Goal: Task Accomplishment & Management: Use online tool/utility

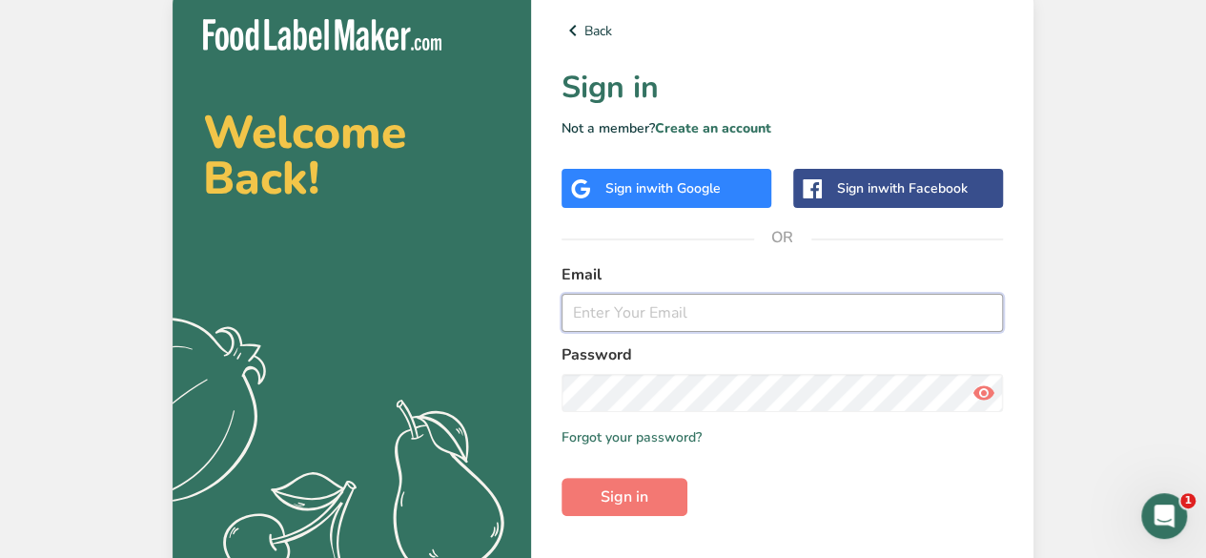
click at [692, 312] on input "email" at bounding box center [781, 313] width 441 height 38
type input "[EMAIL_ADDRESS][DOMAIN_NAME]"
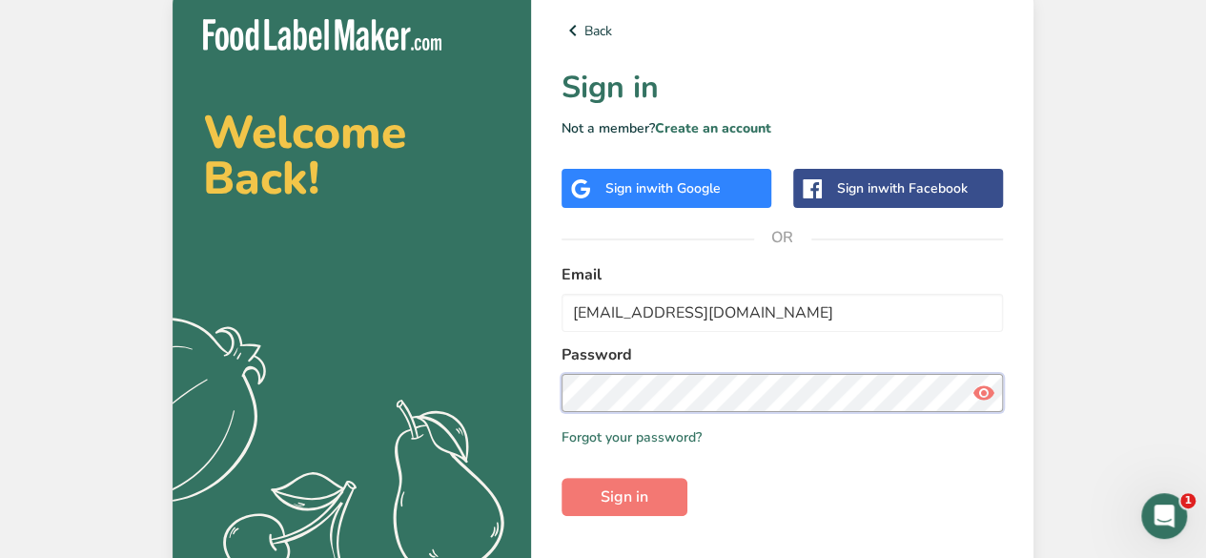
click at [561, 478] on button "Sign in" at bounding box center [624, 497] width 126 height 38
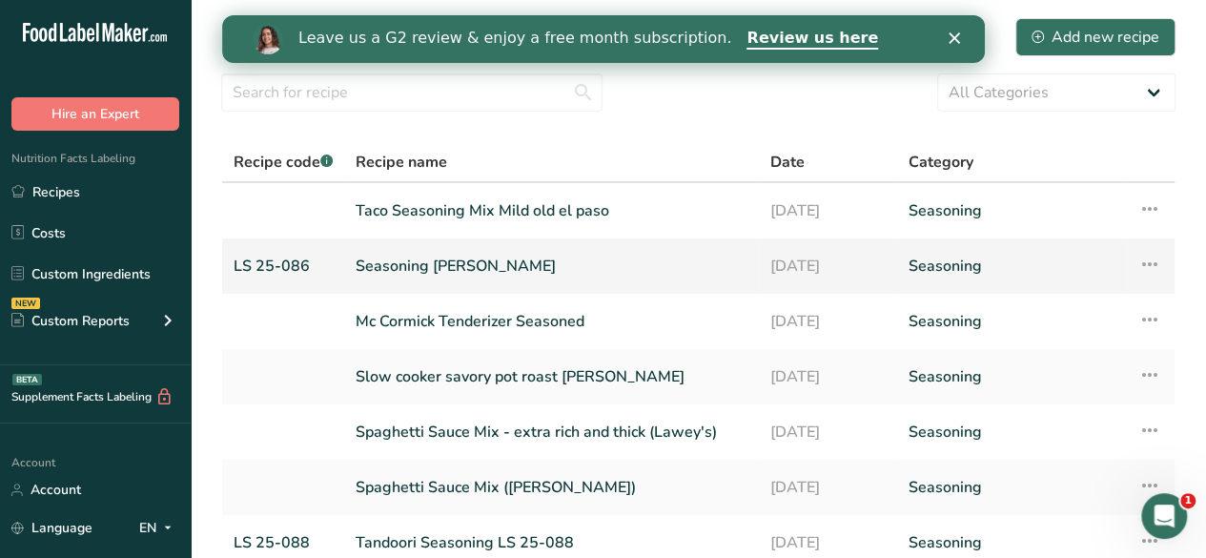
click at [430, 266] on link "Seasoning [PERSON_NAME]" at bounding box center [552, 266] width 392 height 40
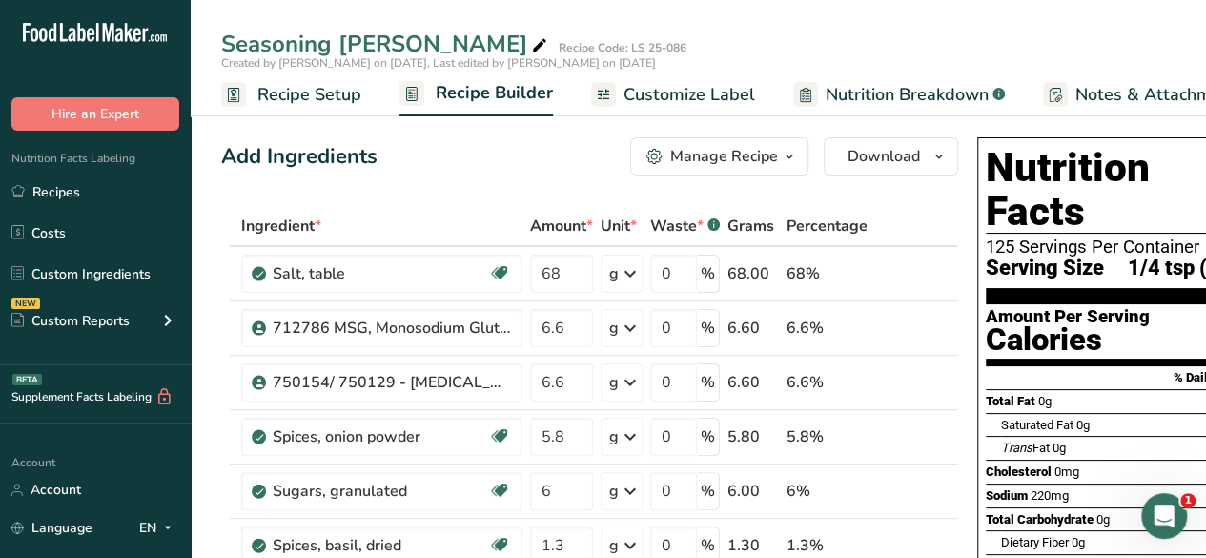
click at [663, 87] on span "Customize Label" at bounding box center [689, 95] width 132 height 26
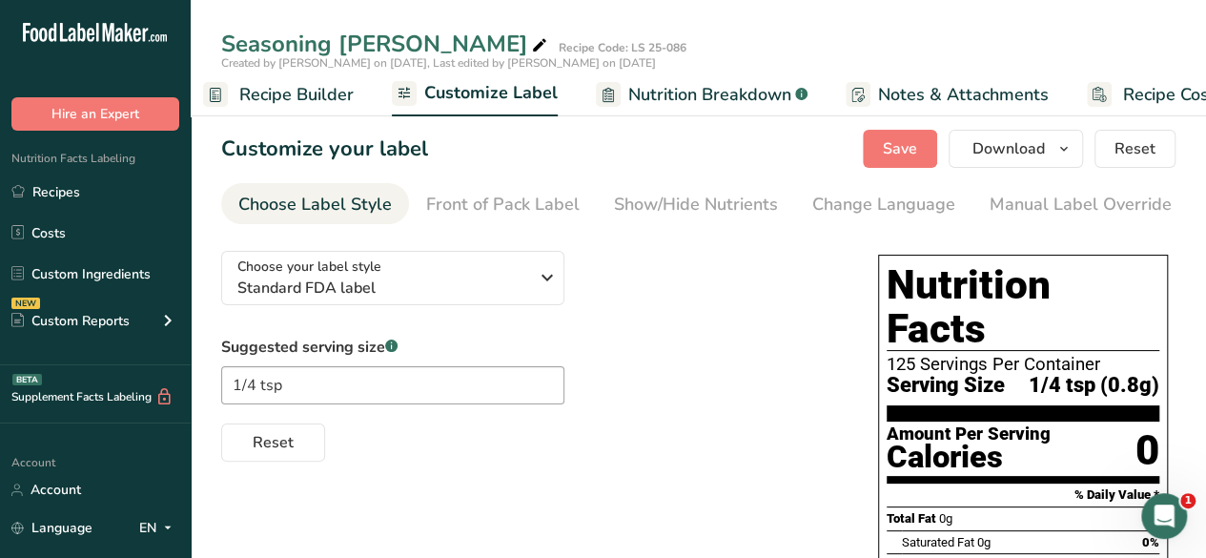
scroll to position [0, 261]
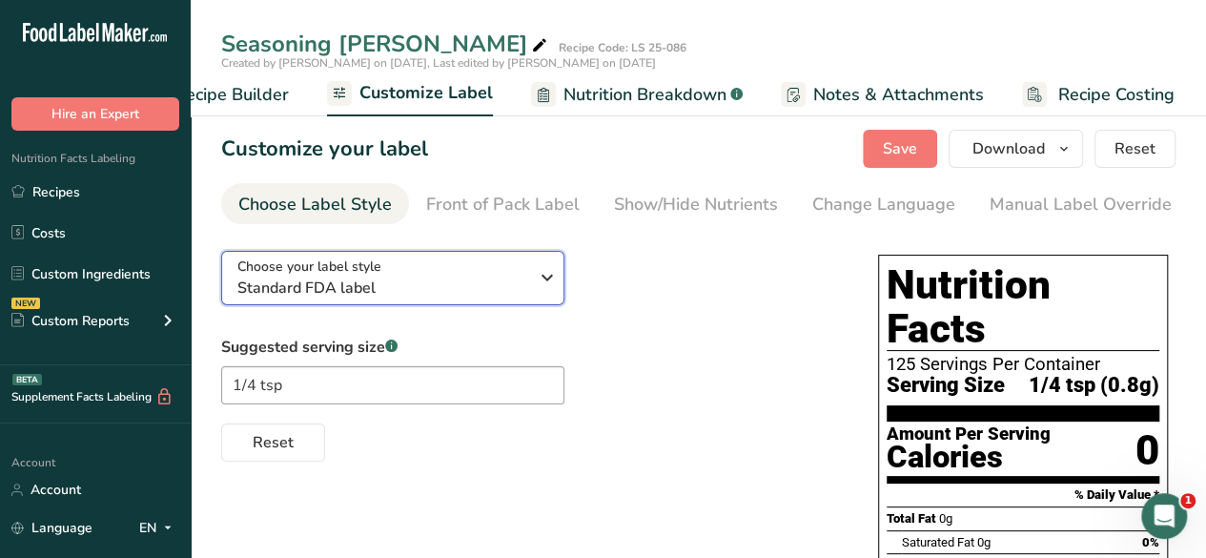
click at [545, 277] on icon "button" at bounding box center [547, 277] width 23 height 34
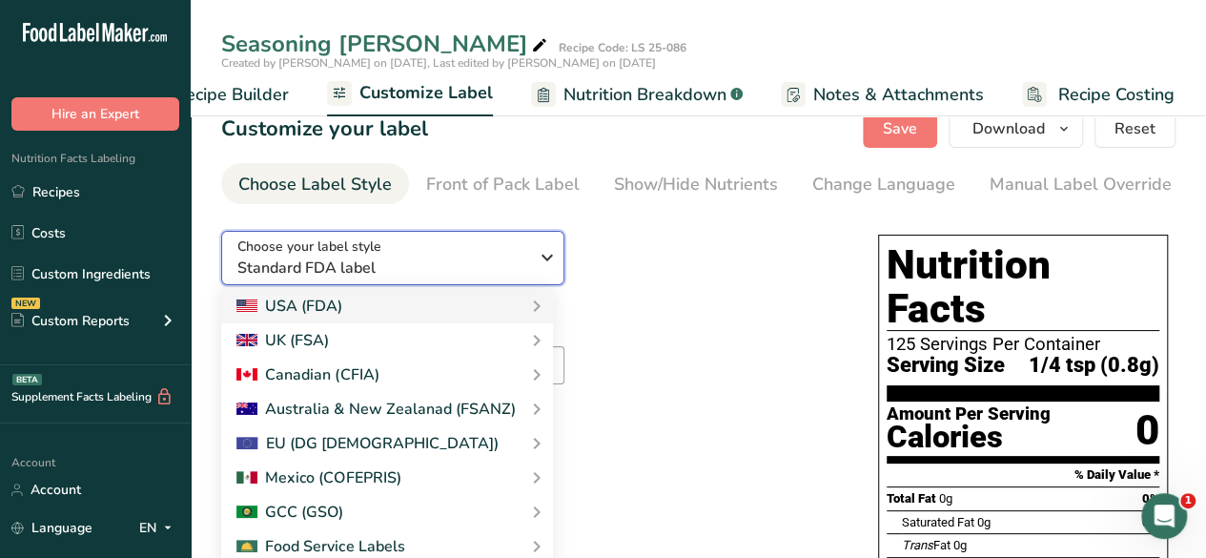
scroll to position [63, 0]
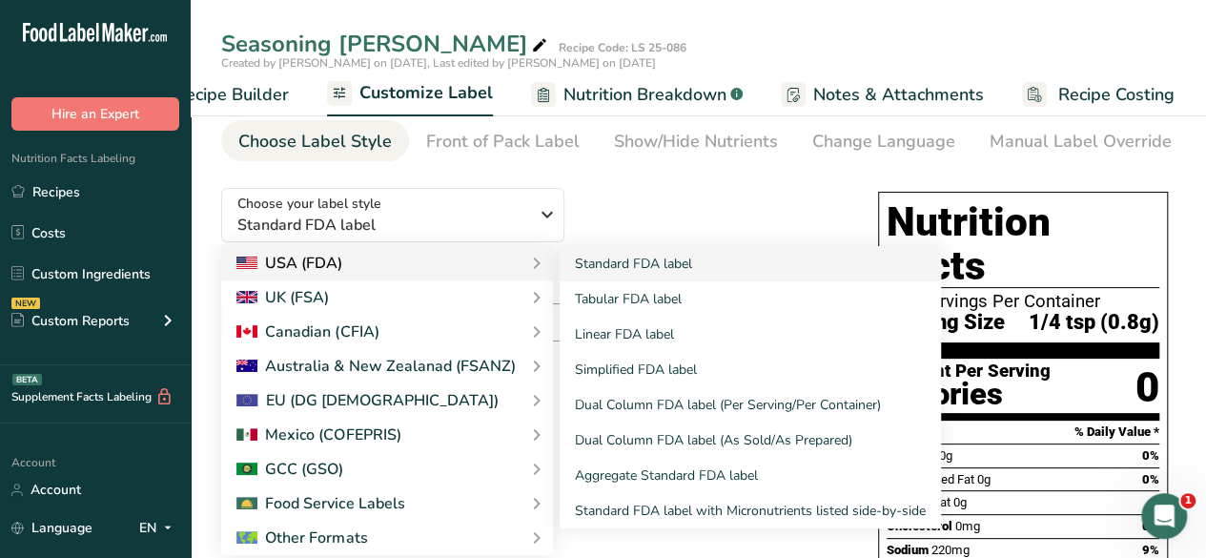
click at [530, 270] on icon at bounding box center [535, 263] width 23 height 34
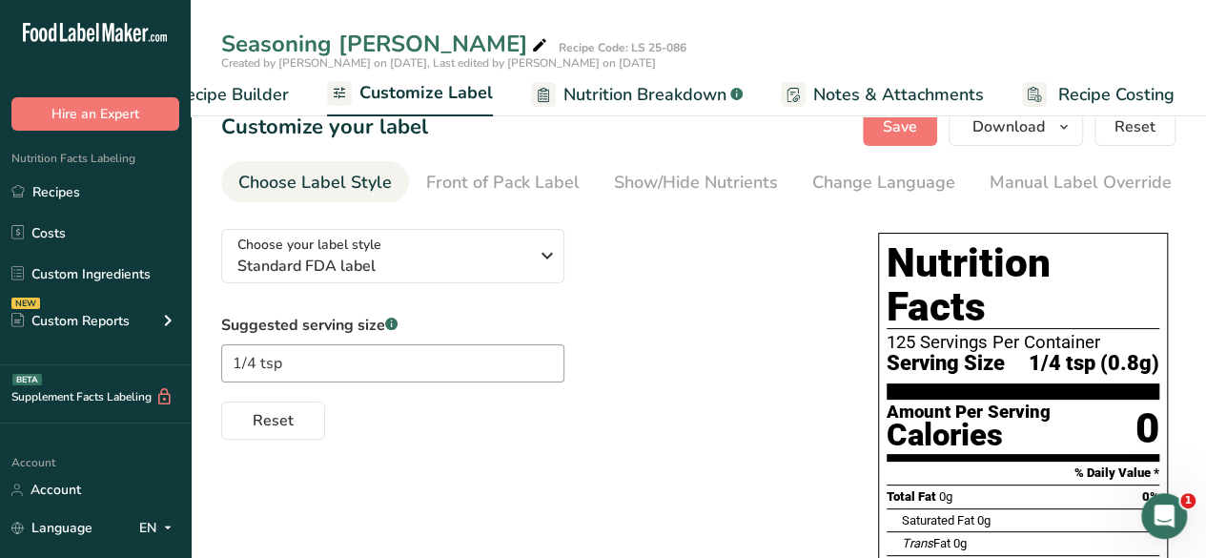
scroll to position [10, 0]
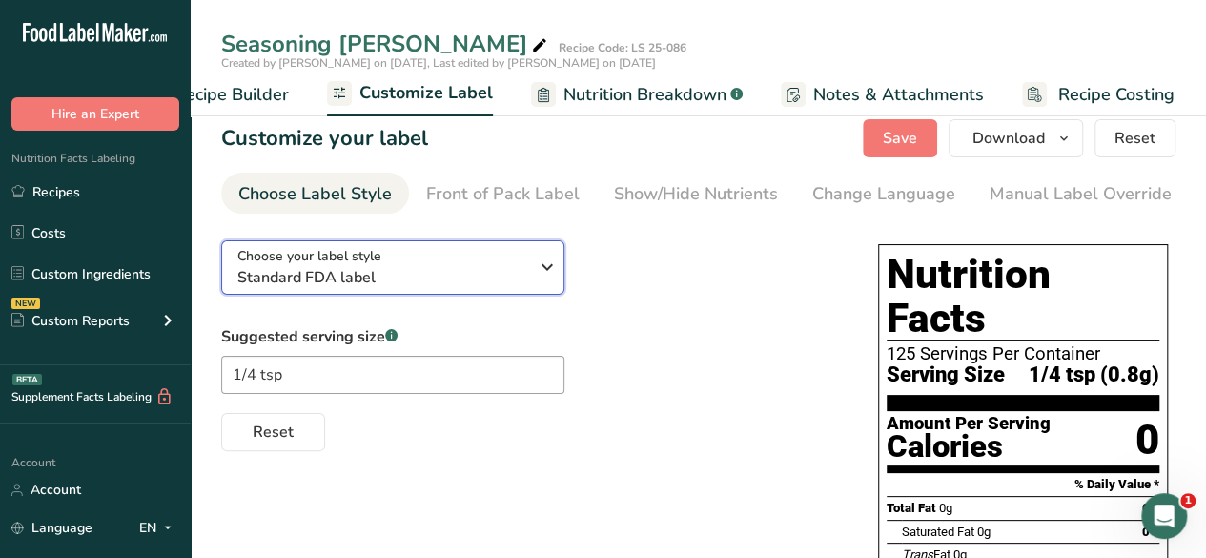
click at [542, 272] on icon "button" at bounding box center [547, 267] width 23 height 34
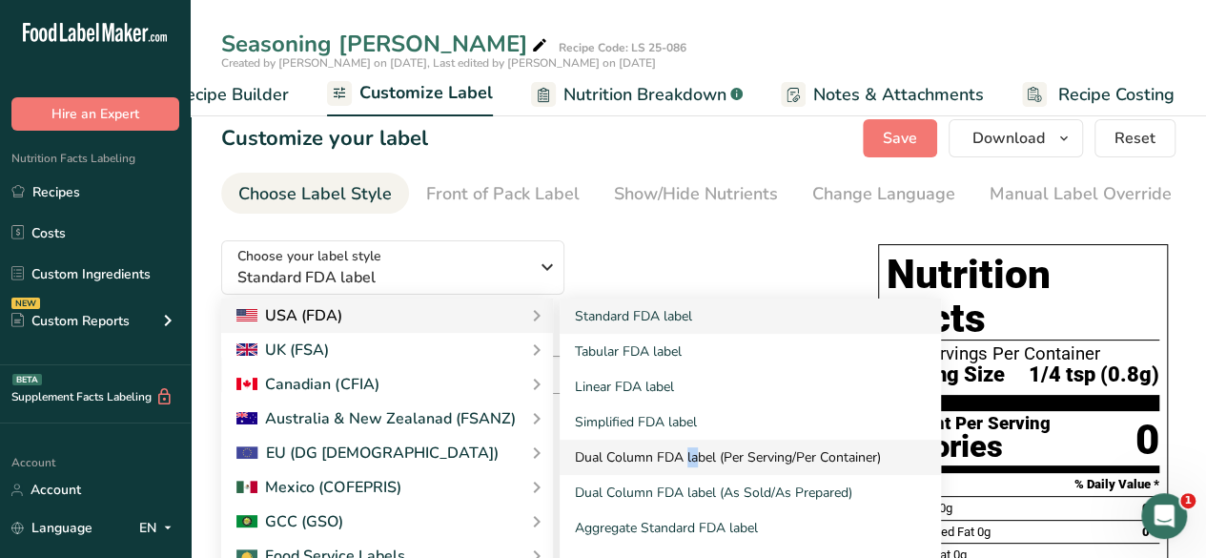
drag, startPoint x: 631, startPoint y: 458, endPoint x: 616, endPoint y: 458, distance: 15.3
click at [616, 458] on link "Dual Column FDA label (Per Serving/Per Container)" at bounding box center [750, 456] width 381 height 35
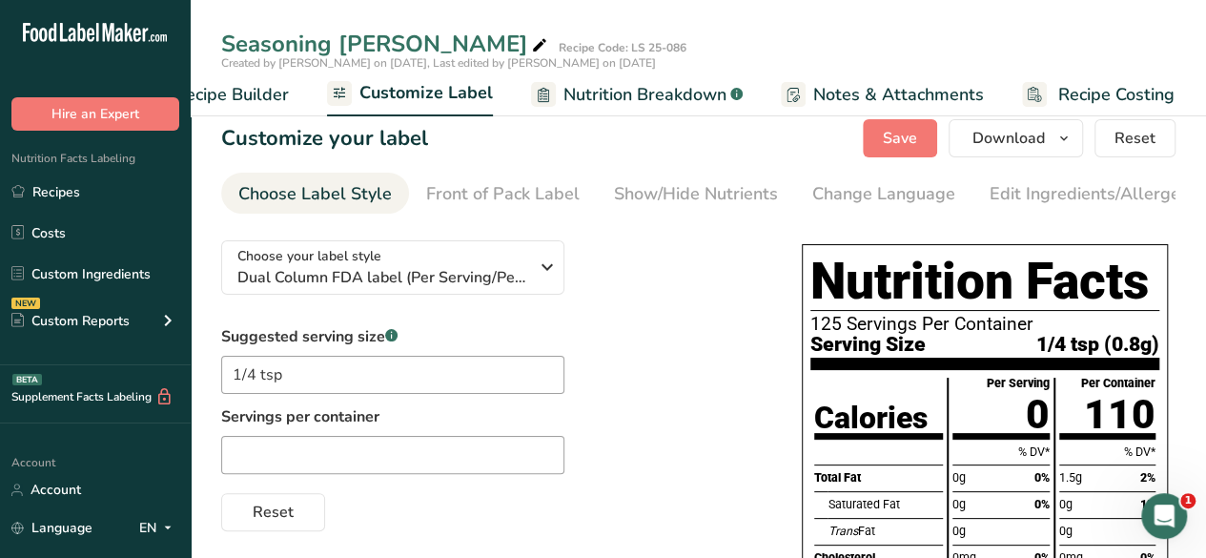
click at [677, 373] on div "Suggested serving size .a-a{fill:#347362;}.b-a{fill:#fff;} 1/4 tsp Servings per…" at bounding box center [492, 428] width 542 height 206
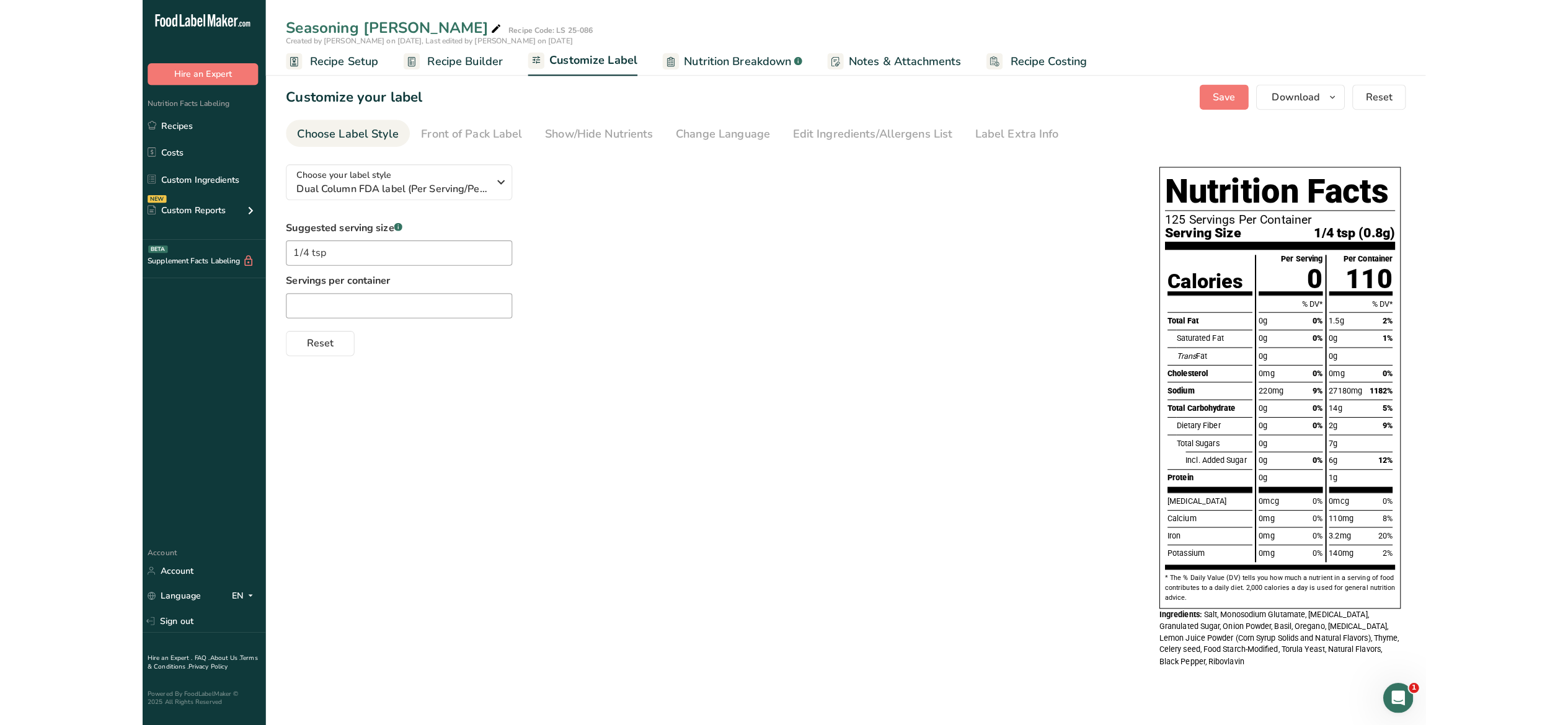
scroll to position [0, 0]
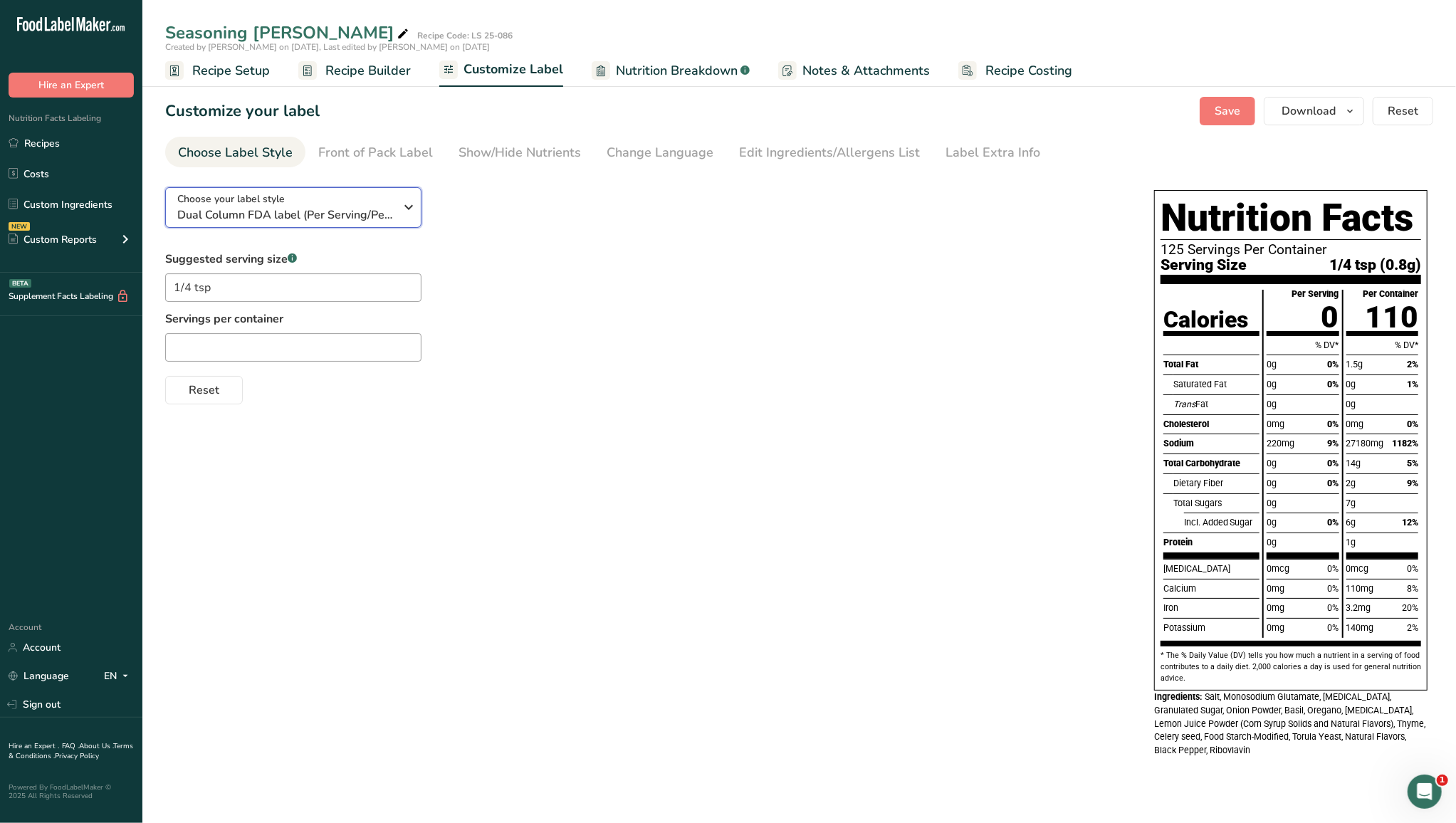
click at [408, 213] on icon "button" at bounding box center [409, 207] width 17 height 25
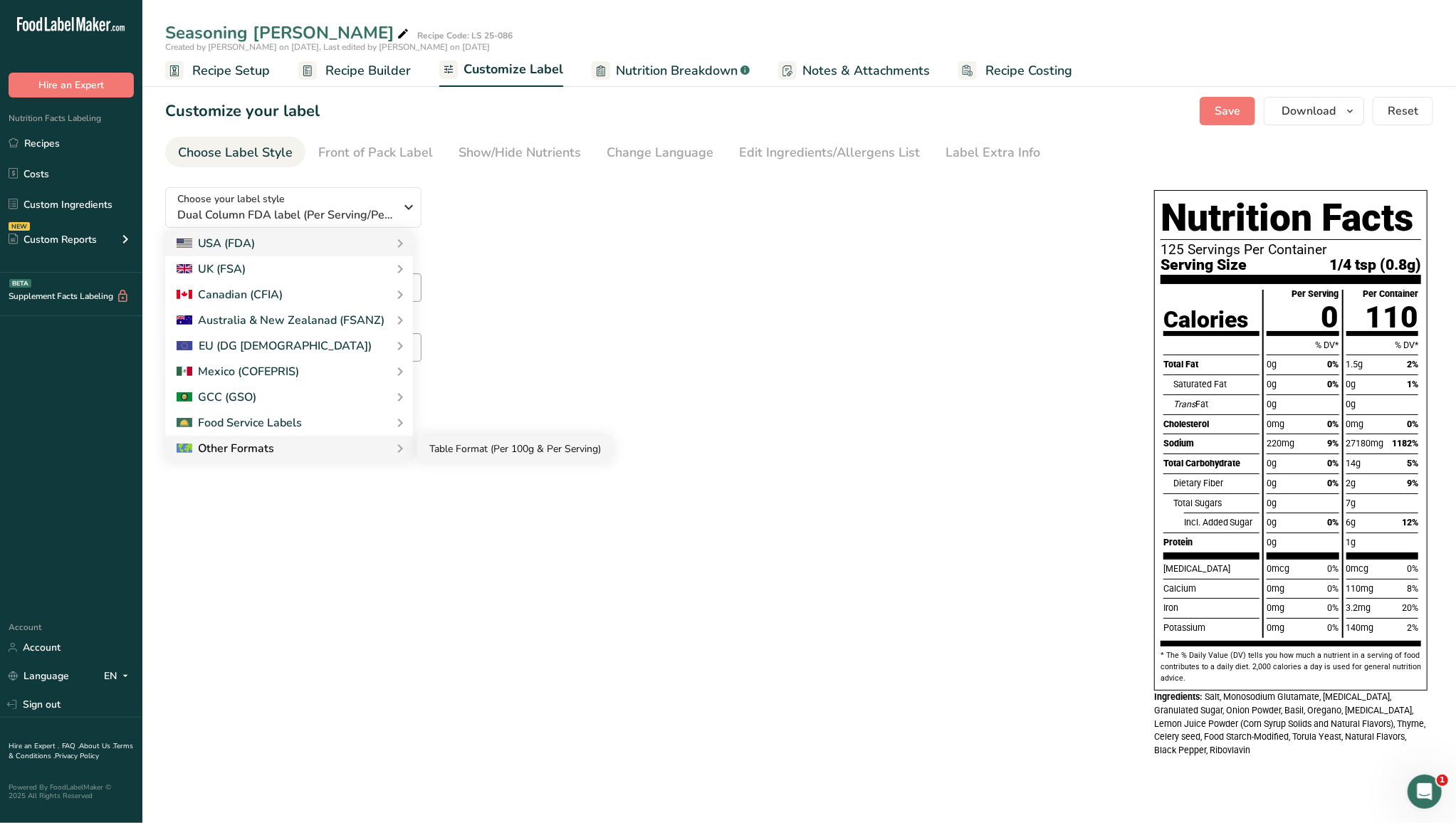
click at [436, 416] on link "Table Format (Per 100g & Per Serving)" at bounding box center [515, 448] width 194 height 26
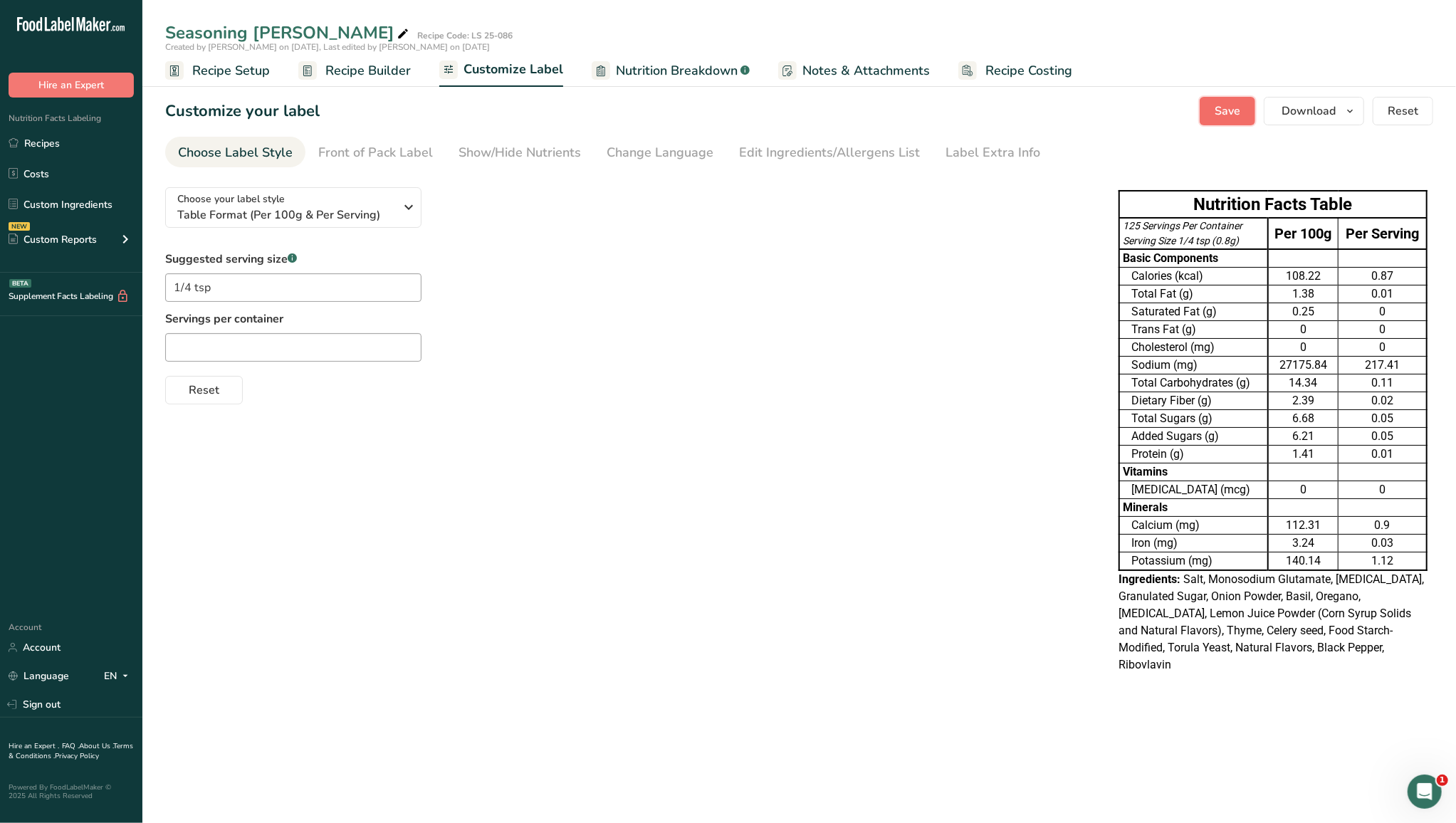
click at [900, 114] on span "Save" at bounding box center [1227, 111] width 25 height 17
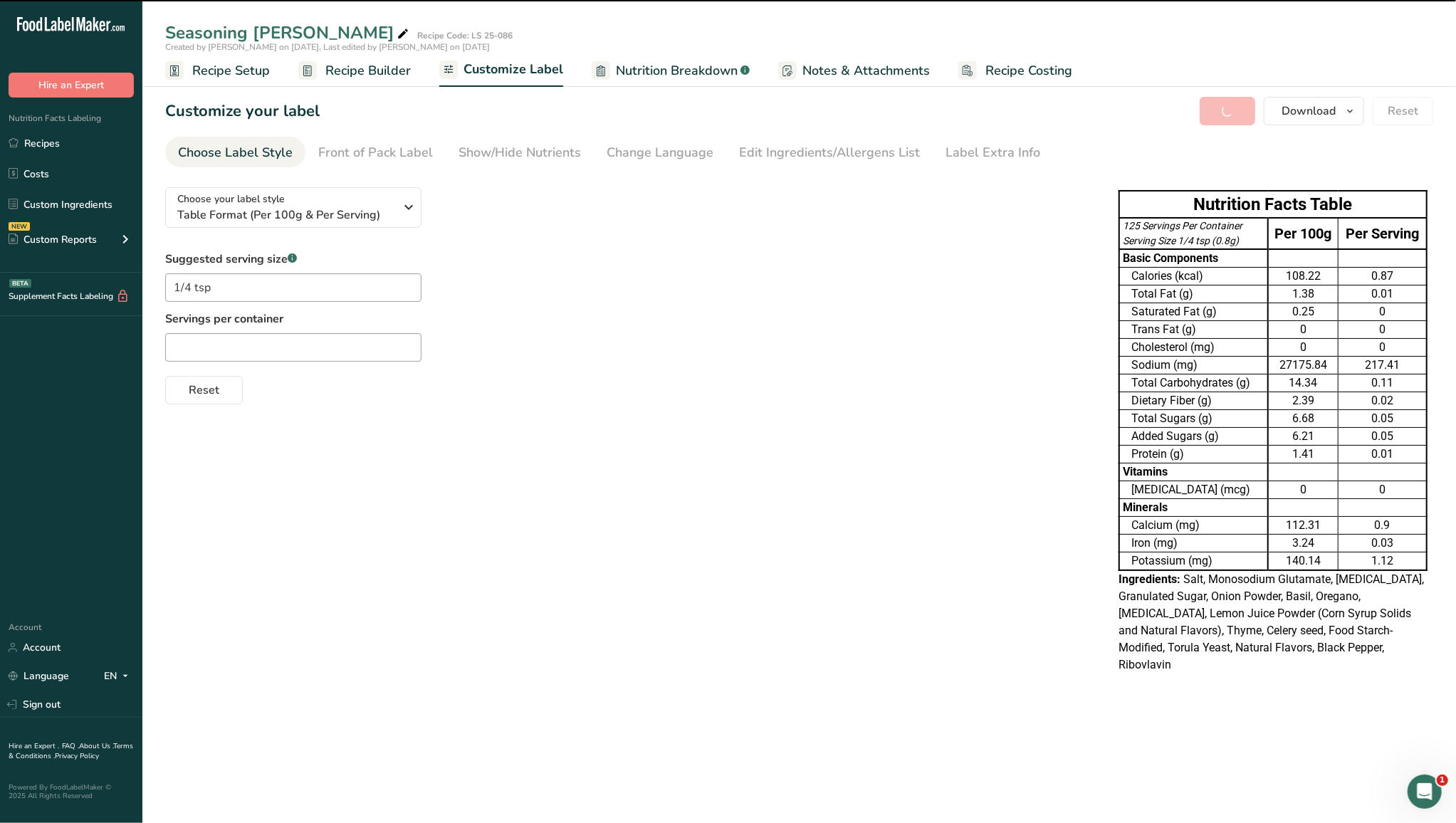
click at [235, 70] on span "Recipe Setup" at bounding box center [231, 71] width 78 height 19
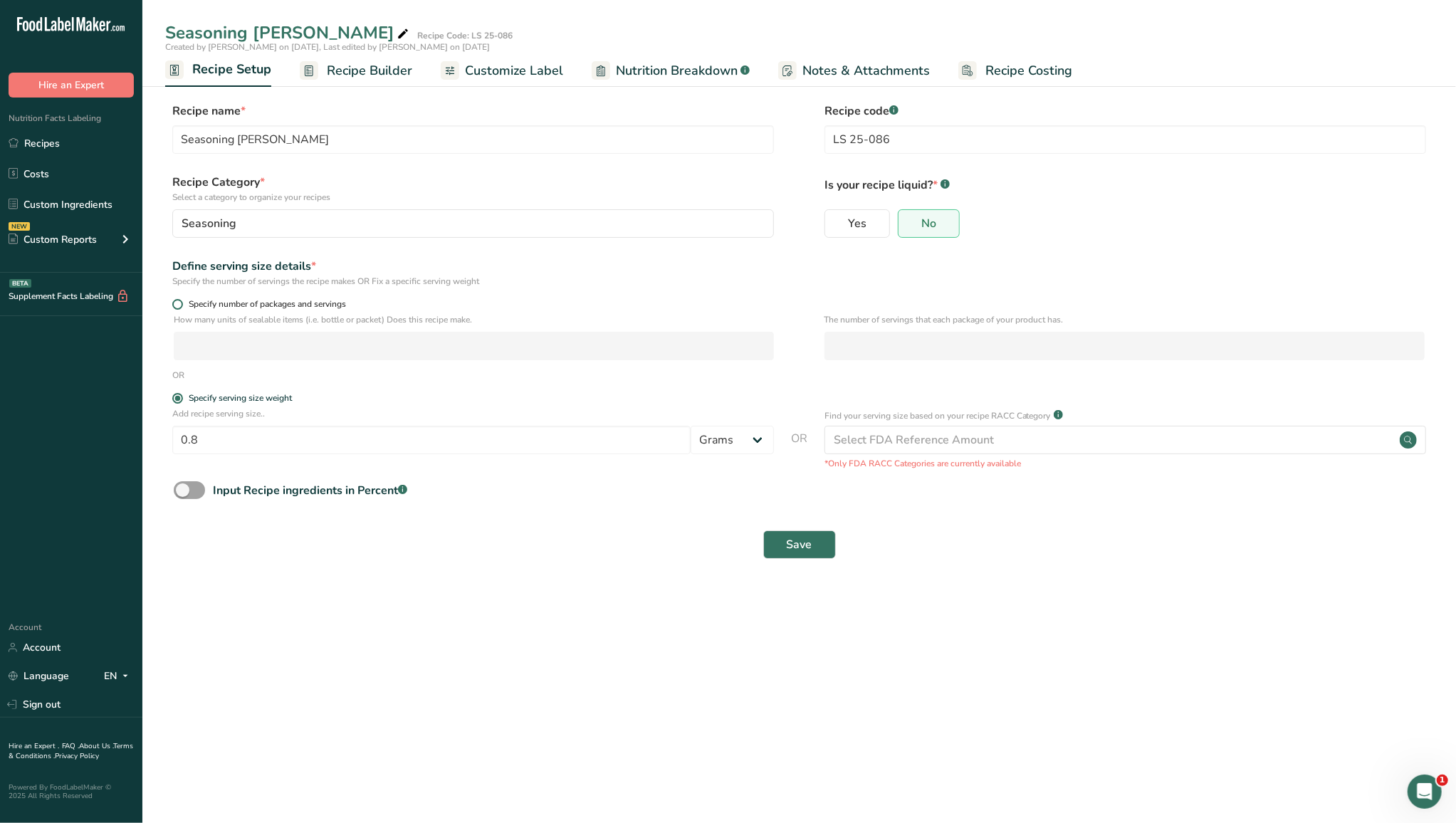
click at [180, 300] on span at bounding box center [178, 304] width 10 height 10
click at [180, 300] on input "Specify number of packages and servings" at bounding box center [177, 304] width 9 height 9
radio input "true"
radio input "false"
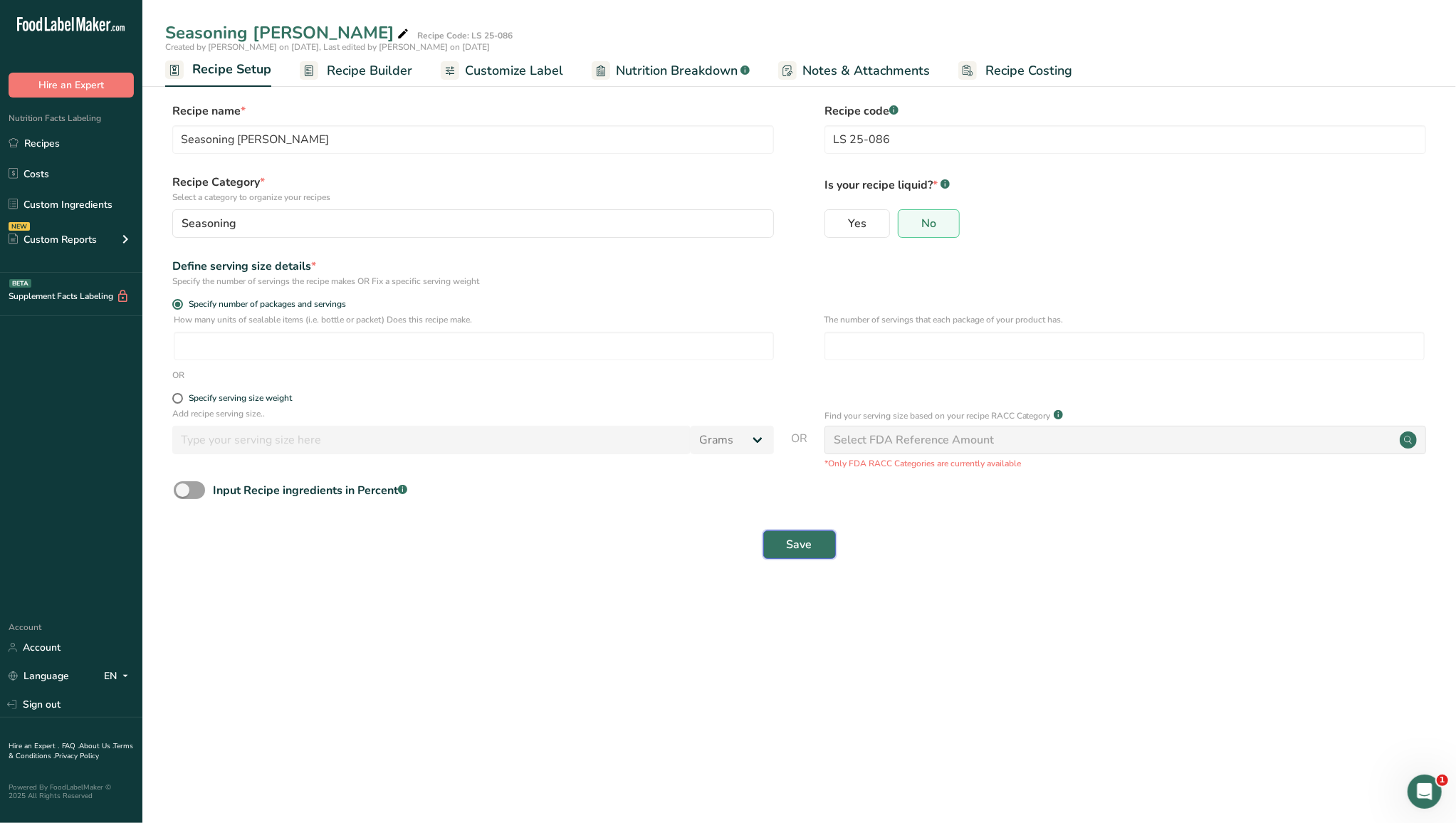
click at [784, 416] on button "Save" at bounding box center [799, 544] width 72 height 28
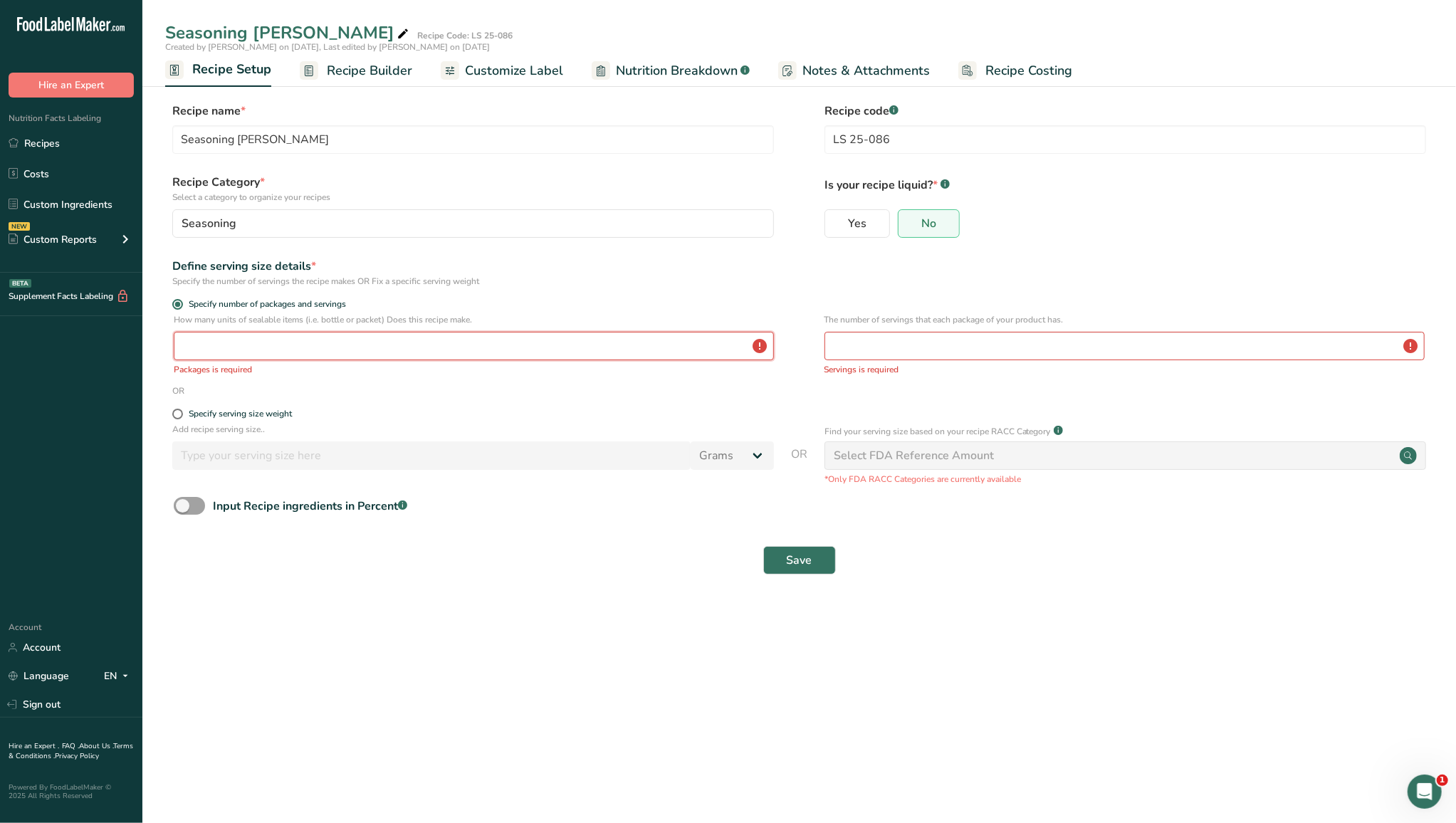
click at [504, 353] on input "number" at bounding box center [474, 346] width 601 height 28
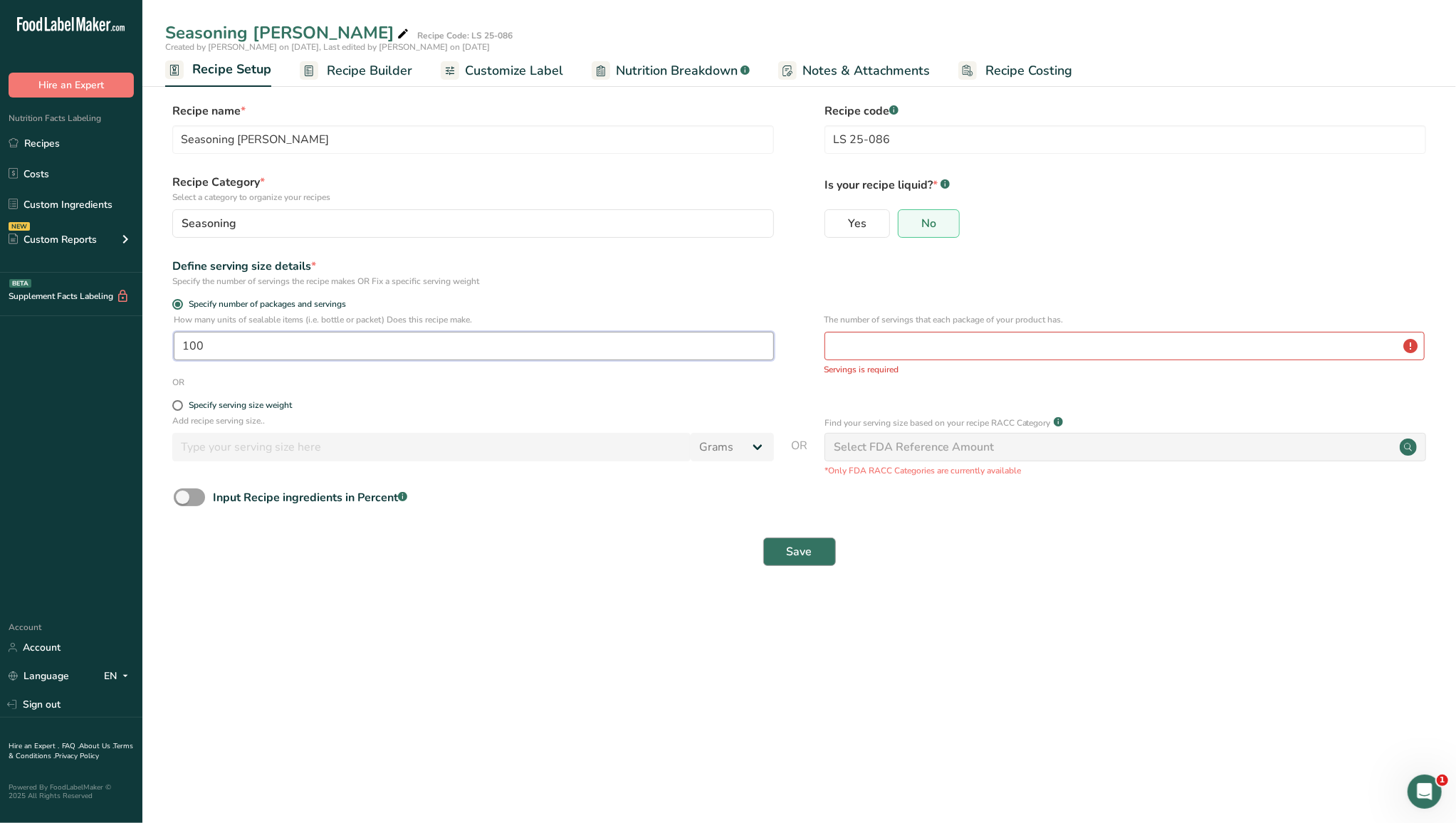
type input "100"
click at [795, 416] on span "Save" at bounding box center [799, 551] width 25 height 17
click at [900, 353] on input "number" at bounding box center [1125, 346] width 601 height 28
type input "1"
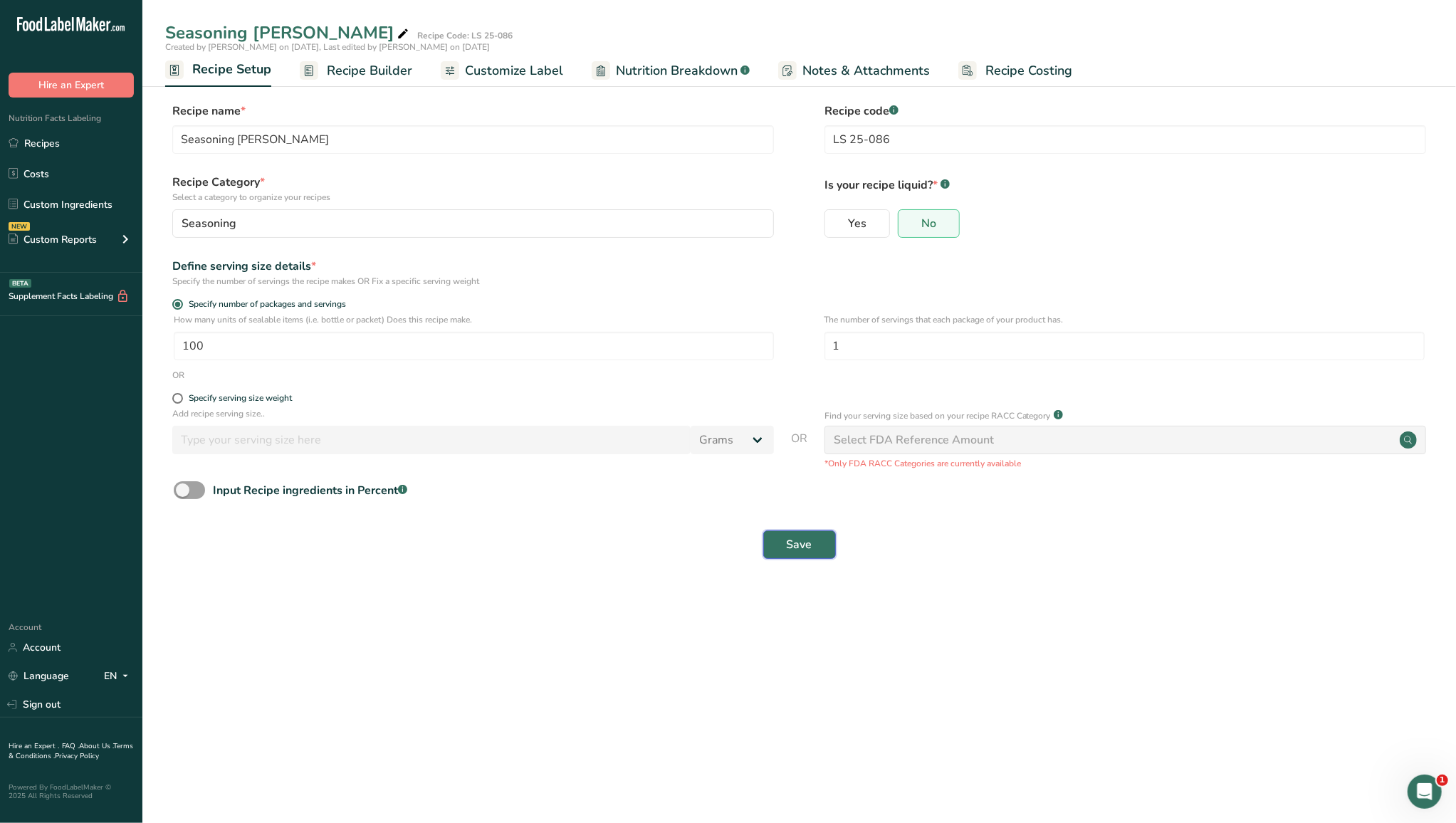
click at [828, 416] on button "Save" at bounding box center [799, 544] width 72 height 28
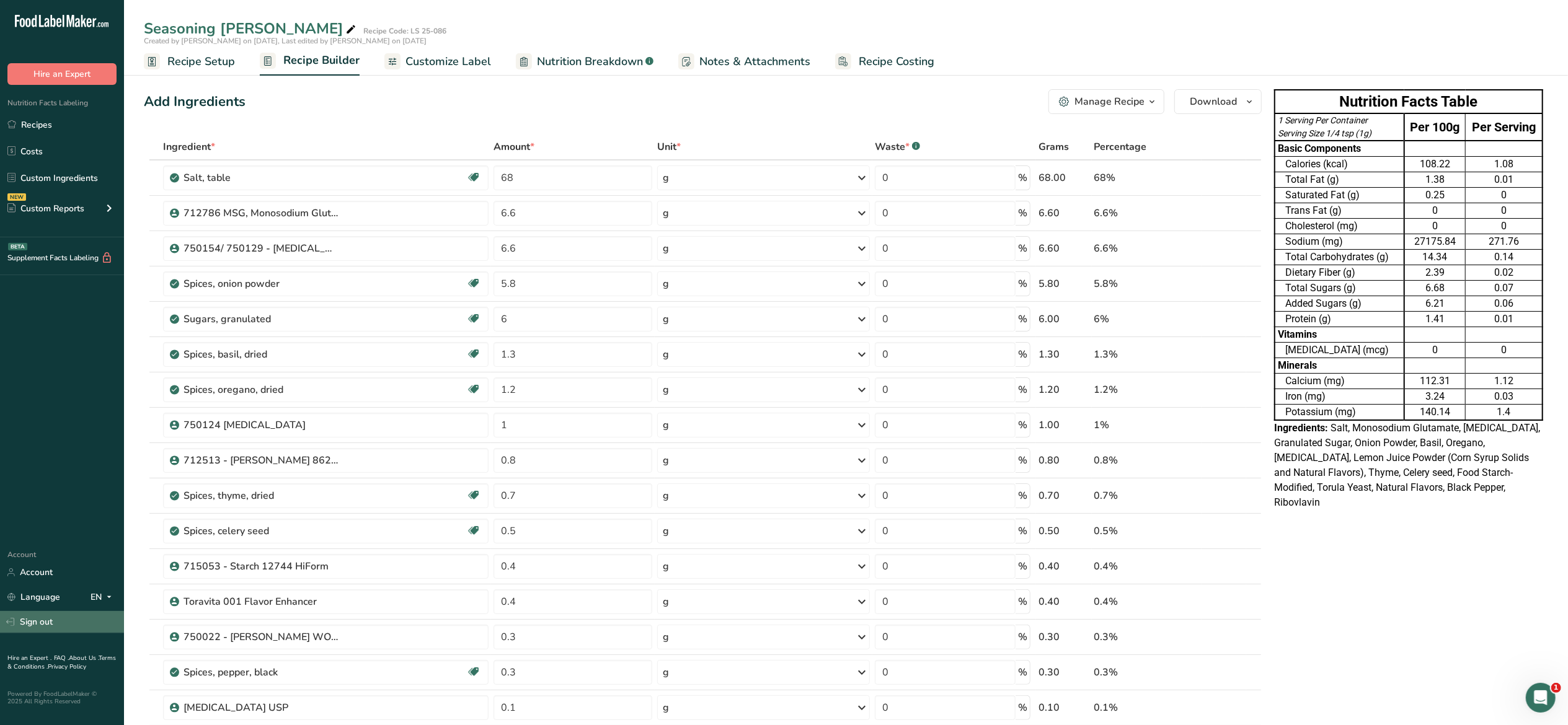
click at [48, 362] on link "Sign out" at bounding box center [62, 622] width 124 height 21
